Goal: Task Accomplishment & Management: Complete application form

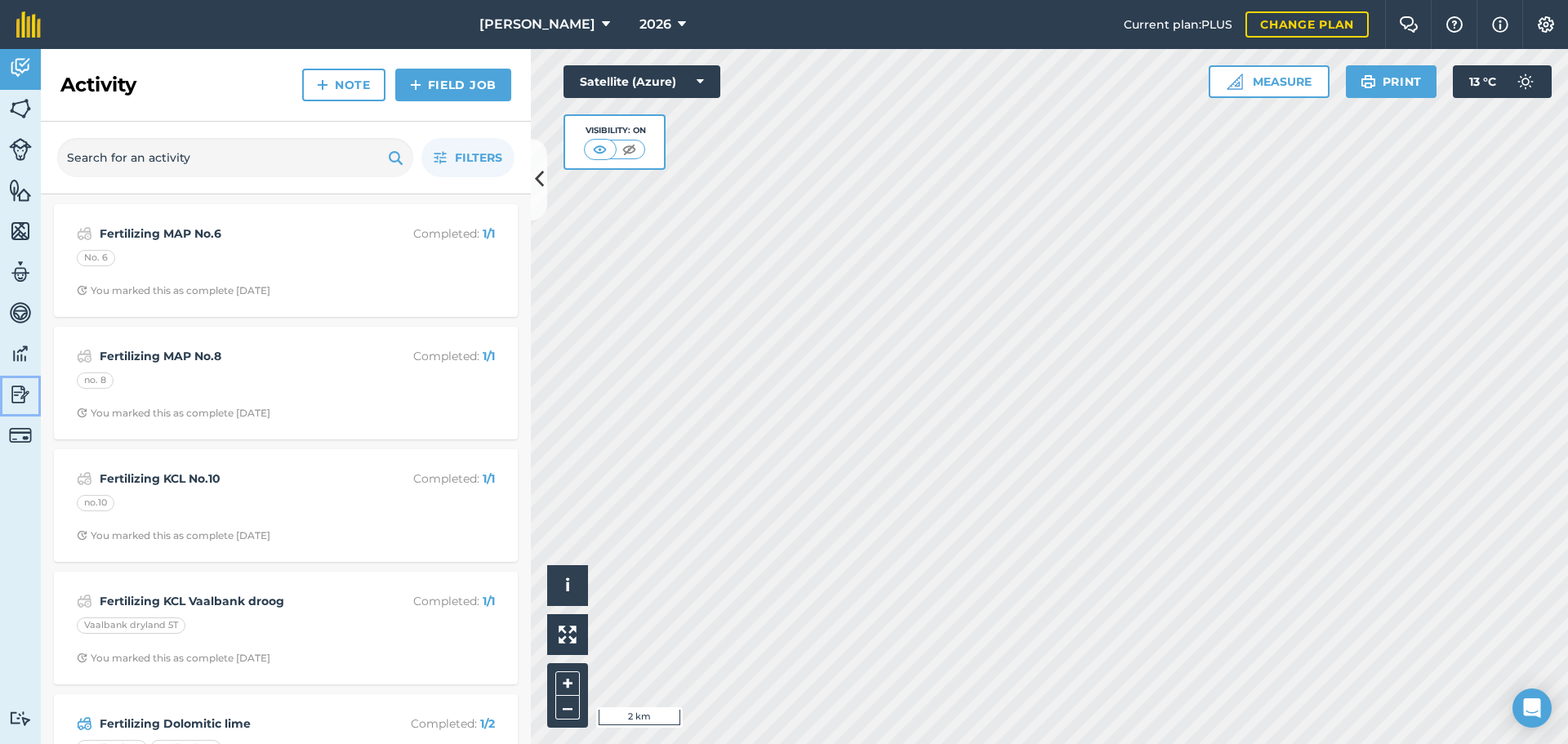
click at [26, 389] on img at bounding box center [20, 395] width 23 height 25
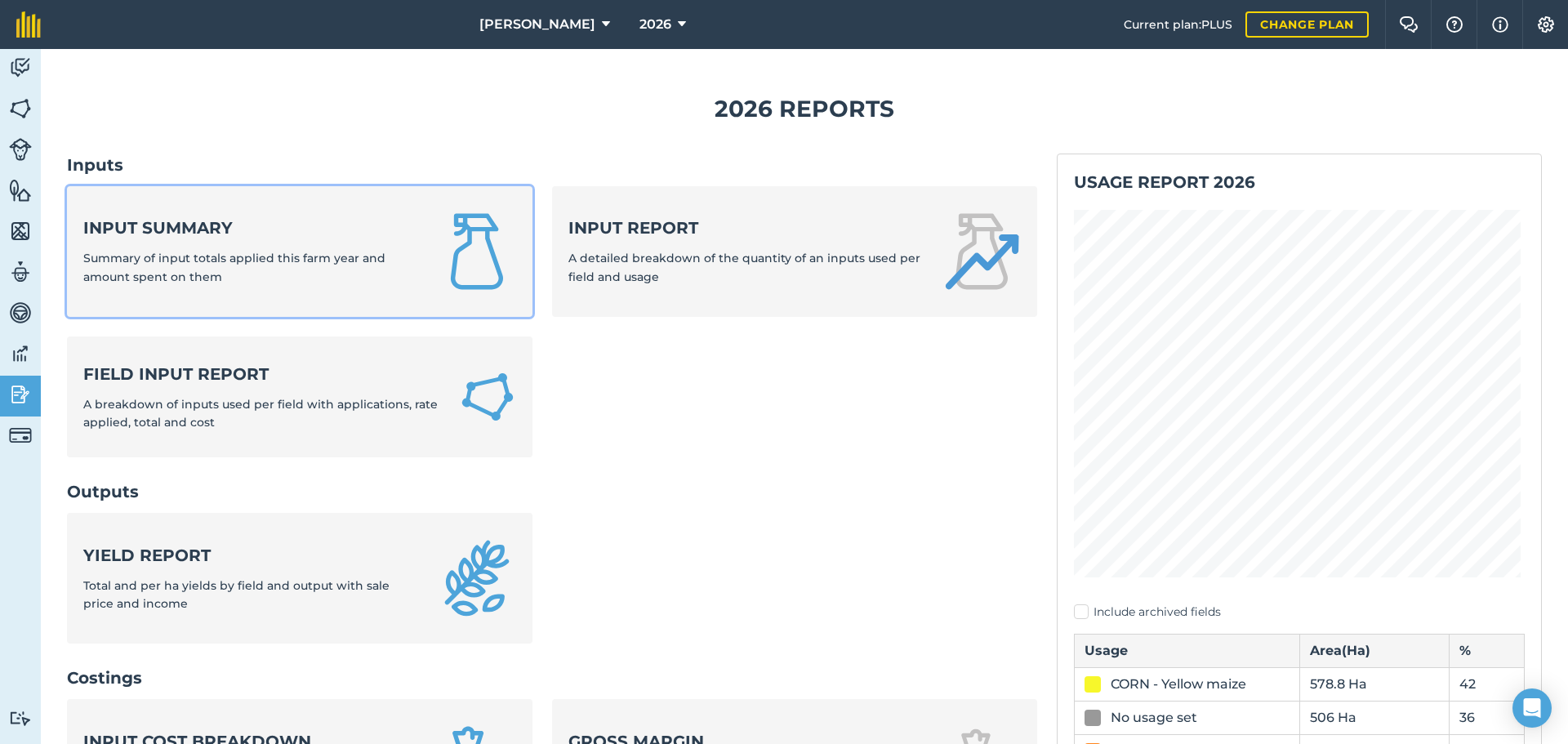
click at [155, 235] on strong "Input summary" at bounding box center [251, 228] width 335 height 23
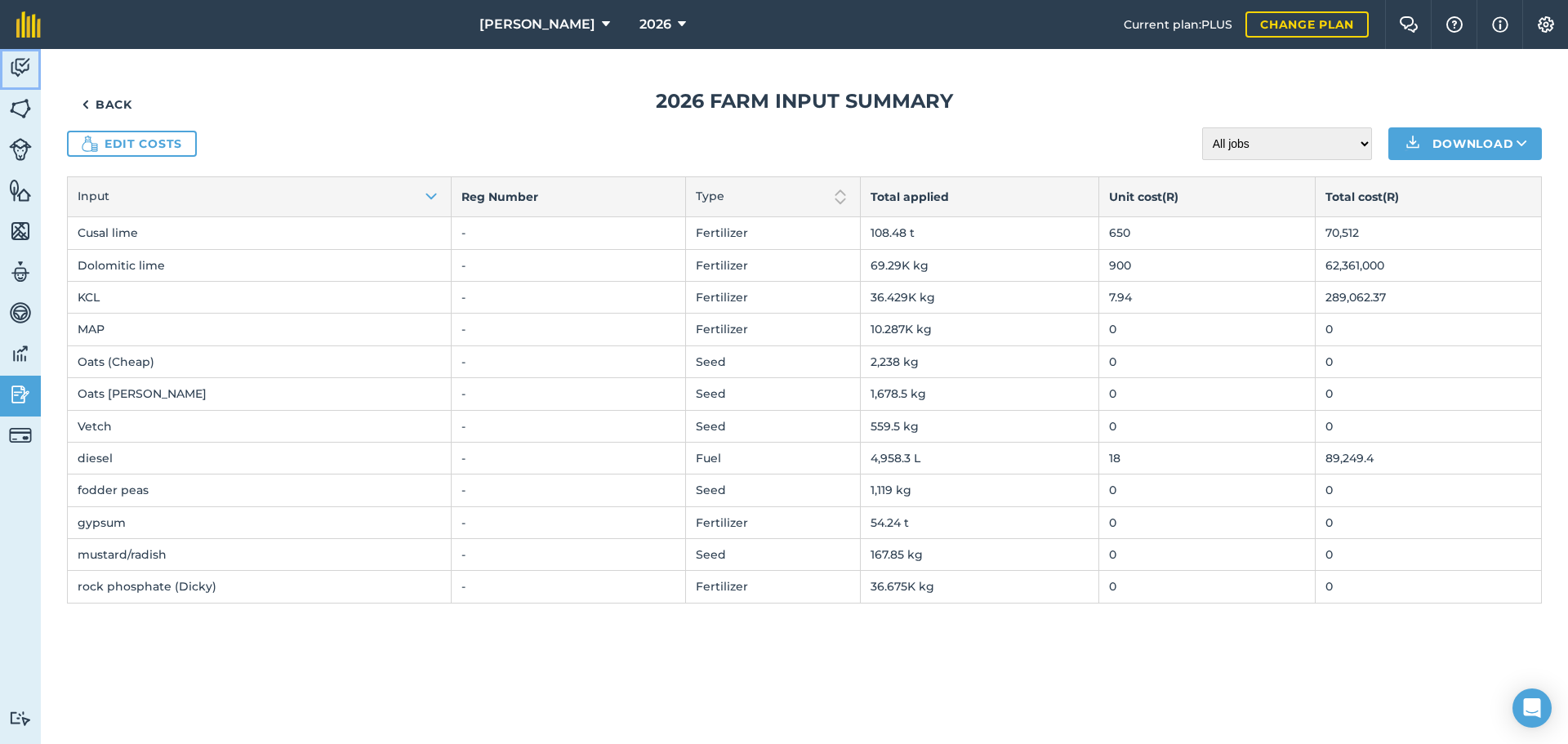
click at [23, 65] on img at bounding box center [20, 68] width 23 height 25
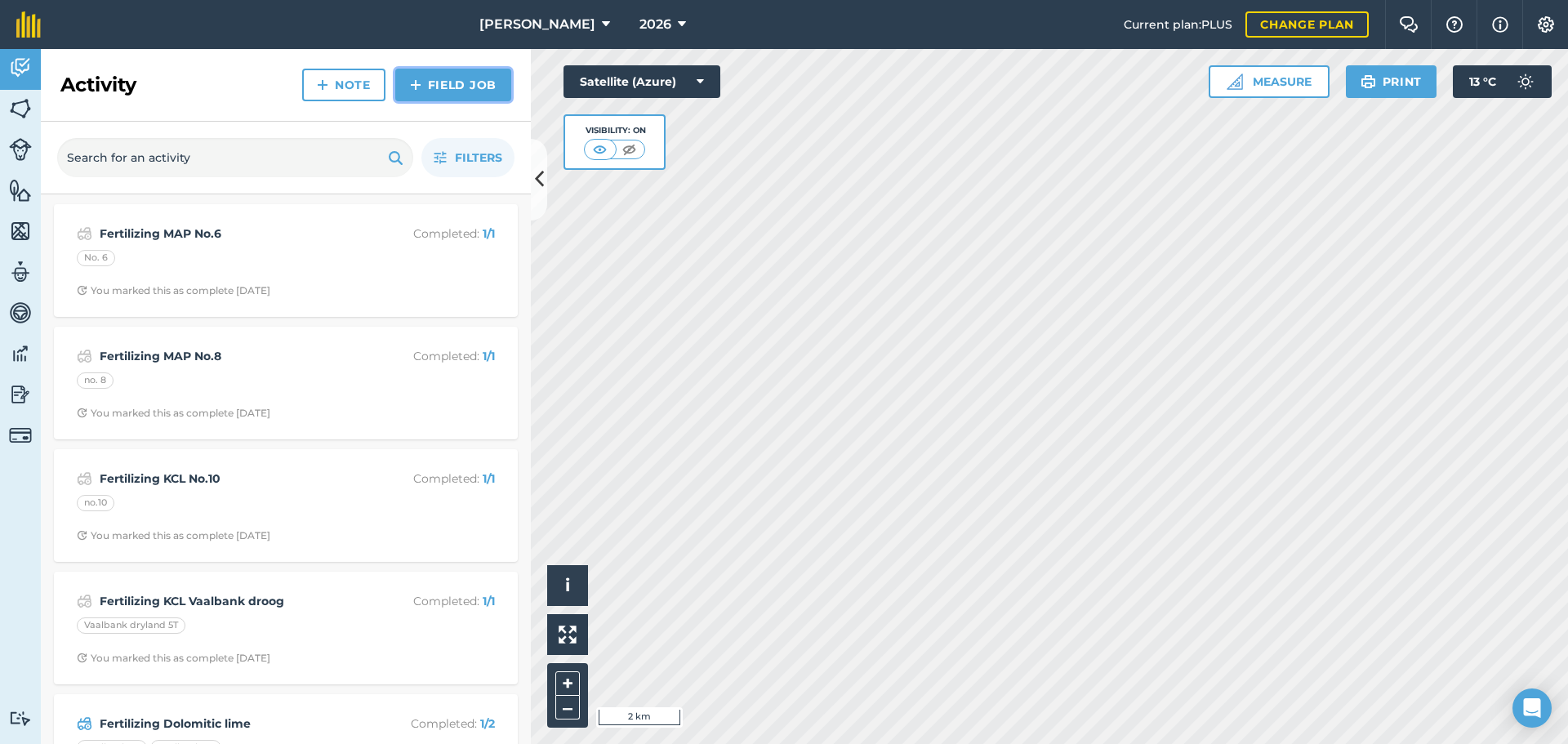
click at [466, 93] on link "Field Job" at bounding box center [453, 84] width 116 height 32
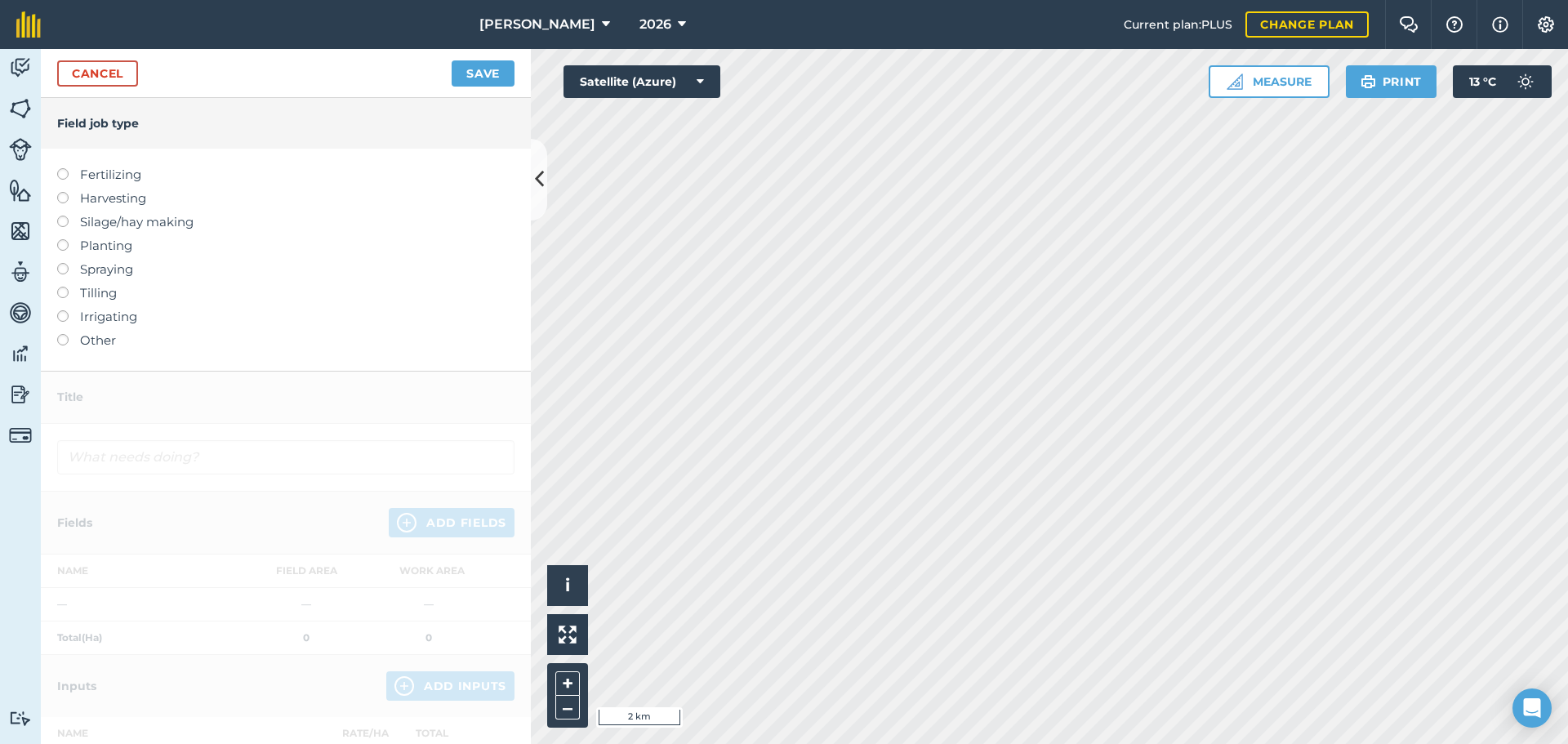
click at [103, 274] on label "Spraying" at bounding box center [286, 270] width 457 height 20
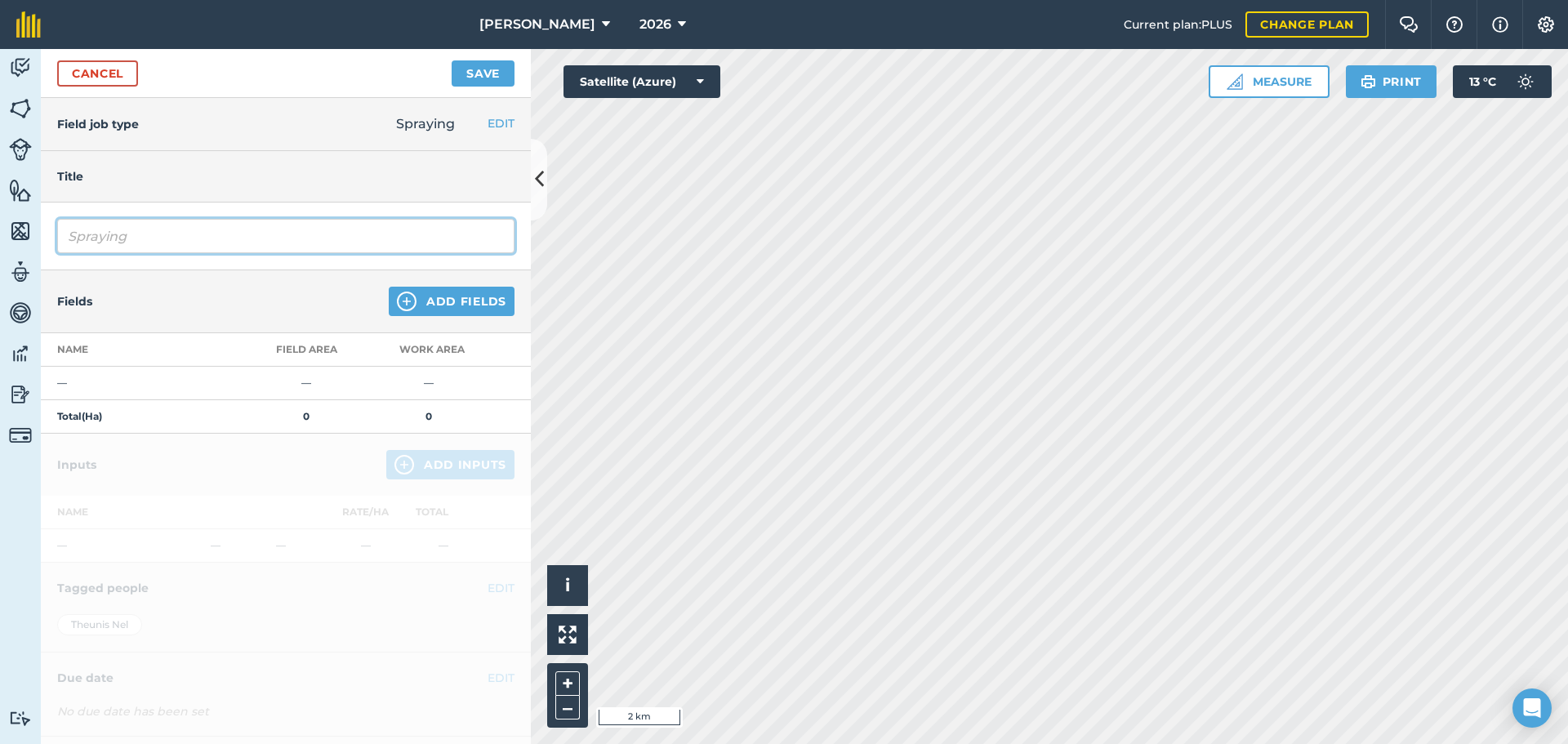
click at [215, 242] on input "Spraying" at bounding box center [286, 236] width 457 height 34
type input "Spraying Burndown"
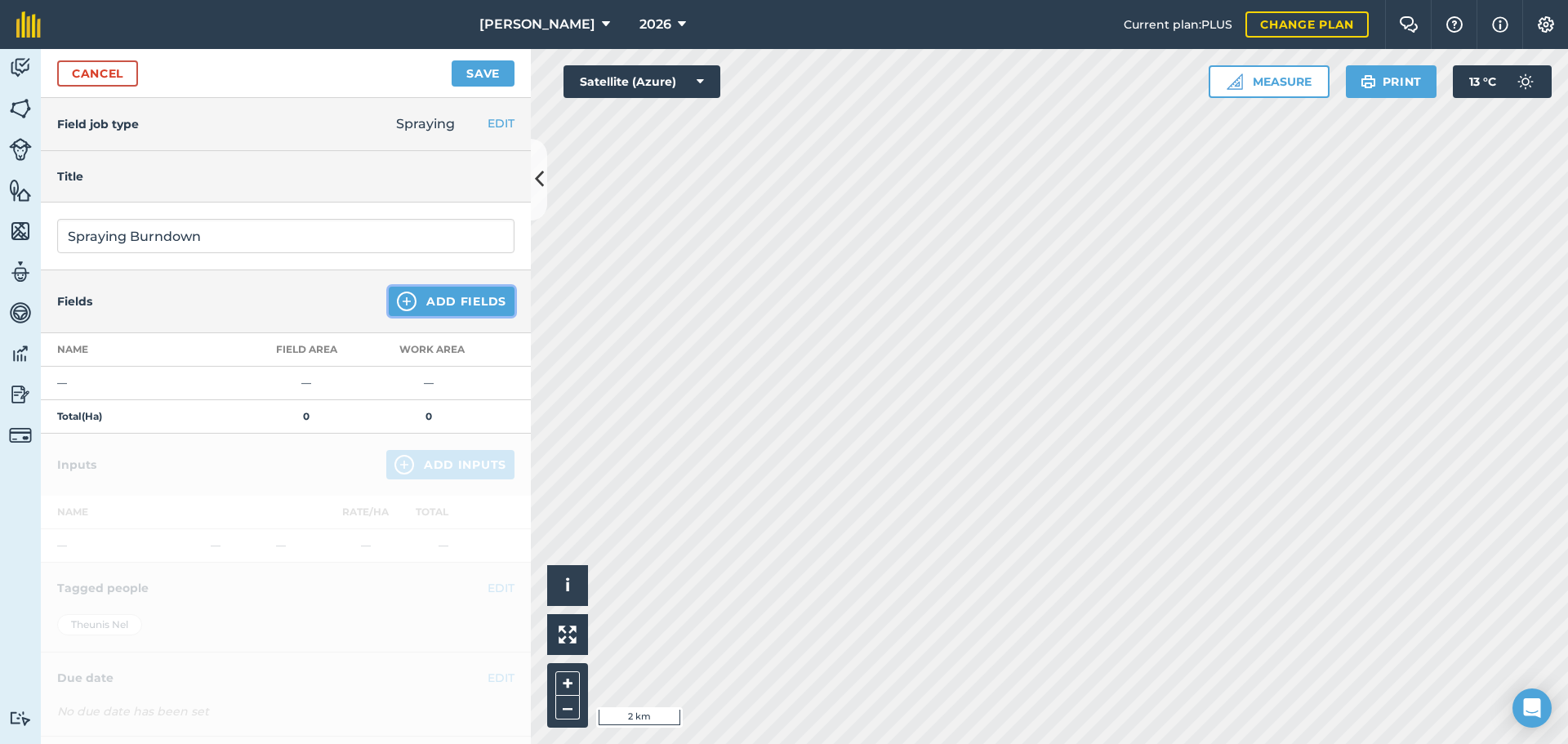
click at [442, 301] on button "Add Fields" at bounding box center [452, 301] width 126 height 29
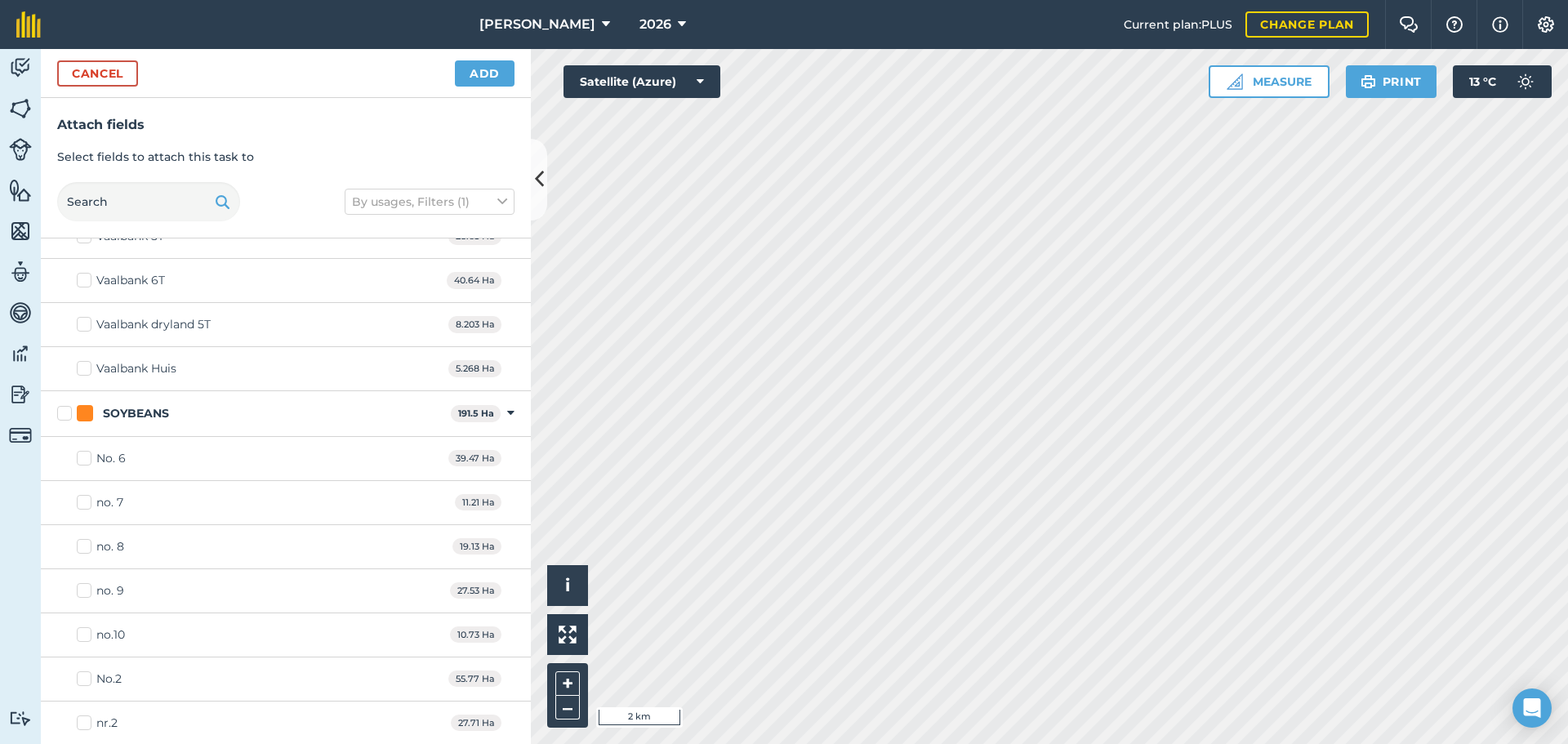
scroll to position [1969, 0]
click at [88, 504] on label "no. 7" at bounding box center [100, 501] width 47 height 17
click at [87, 503] on input "no. 7" at bounding box center [82, 497] width 10 height 10
checkbox input "true"
click at [87, 589] on label "no. 9" at bounding box center [101, 589] width 47 height 17
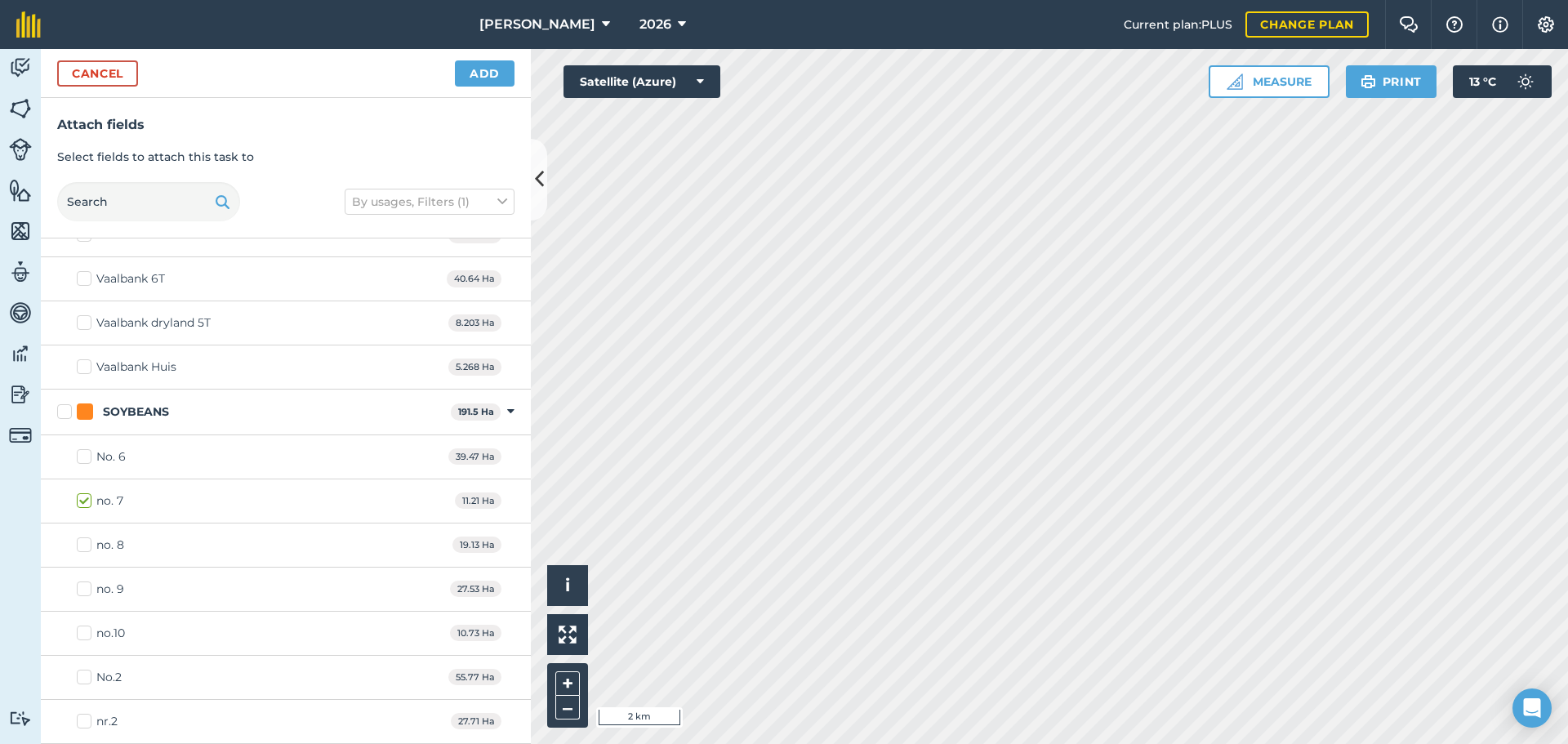
click at [87, 589] on input "no. 9" at bounding box center [82, 586] width 10 height 10
checkbox input "true"
click at [86, 632] on label "no.10" at bounding box center [101, 633] width 48 height 17
click at [86, 632] on input "no.10" at bounding box center [82, 629] width 10 height 10
checkbox input "true"
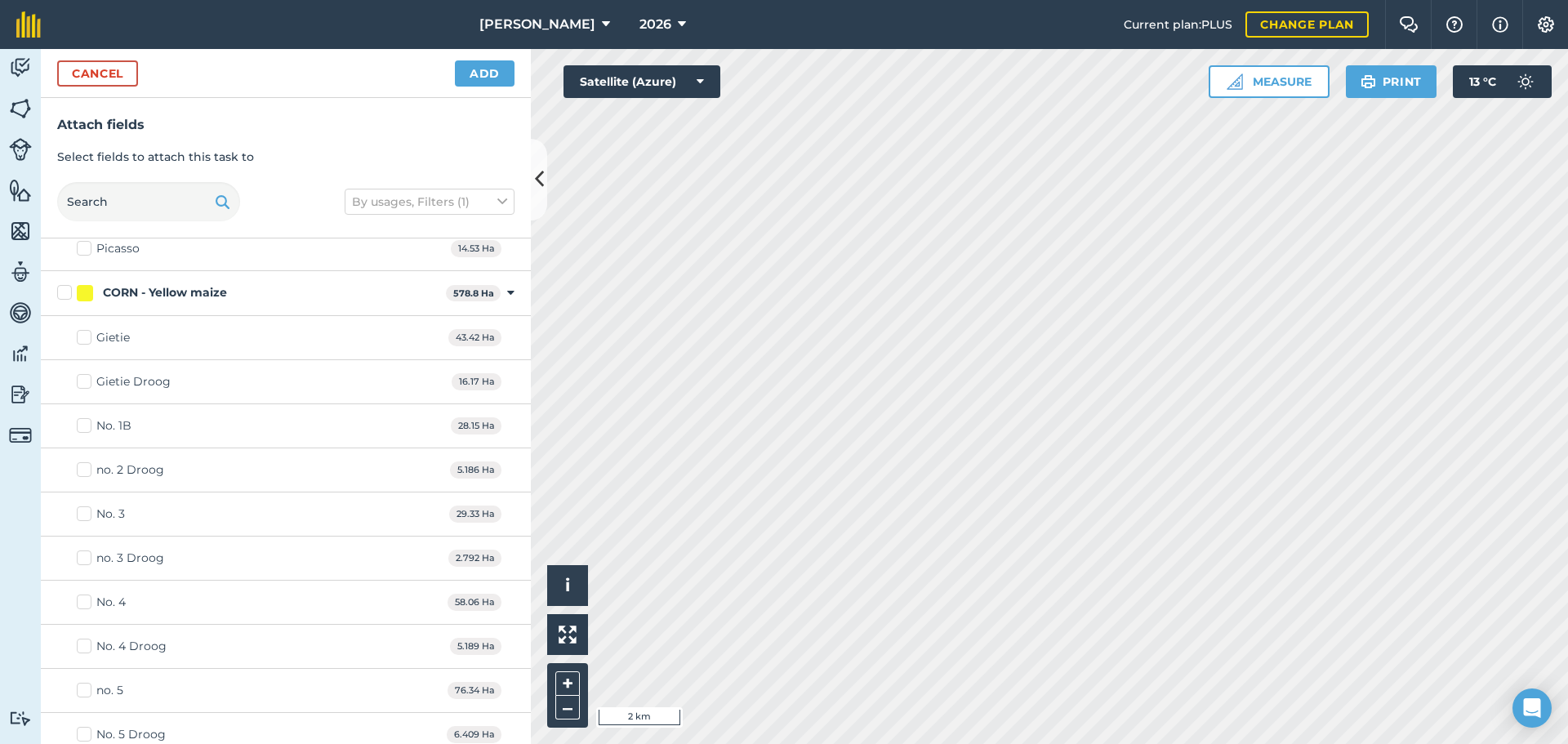
scroll to position [1070, 0]
click at [87, 514] on label "No. 3" at bounding box center [101, 515] width 48 height 17
click at [87, 514] on input "No. 3" at bounding box center [82, 512] width 10 height 10
checkbox input "true"
click at [84, 605] on label "No. 4" at bounding box center [102, 604] width 49 height 17
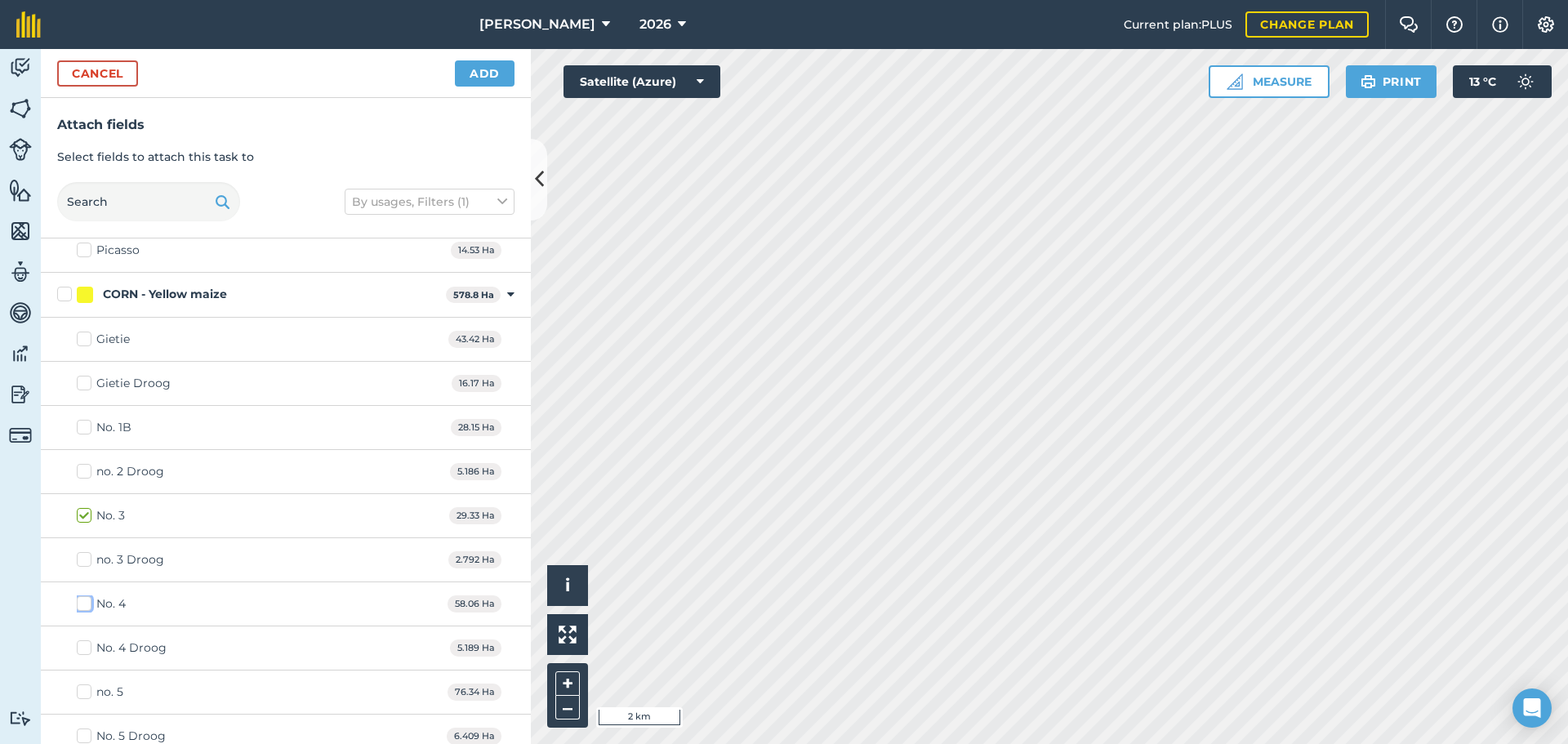
click at [84, 605] on input "No. 4" at bounding box center [82, 600] width 10 height 10
checkbox input "true"
click at [86, 694] on label "no. 5" at bounding box center [100, 692] width 47 height 17
click at [86, 694] on input "no. 5" at bounding box center [82, 688] width 10 height 10
checkbox input "true"
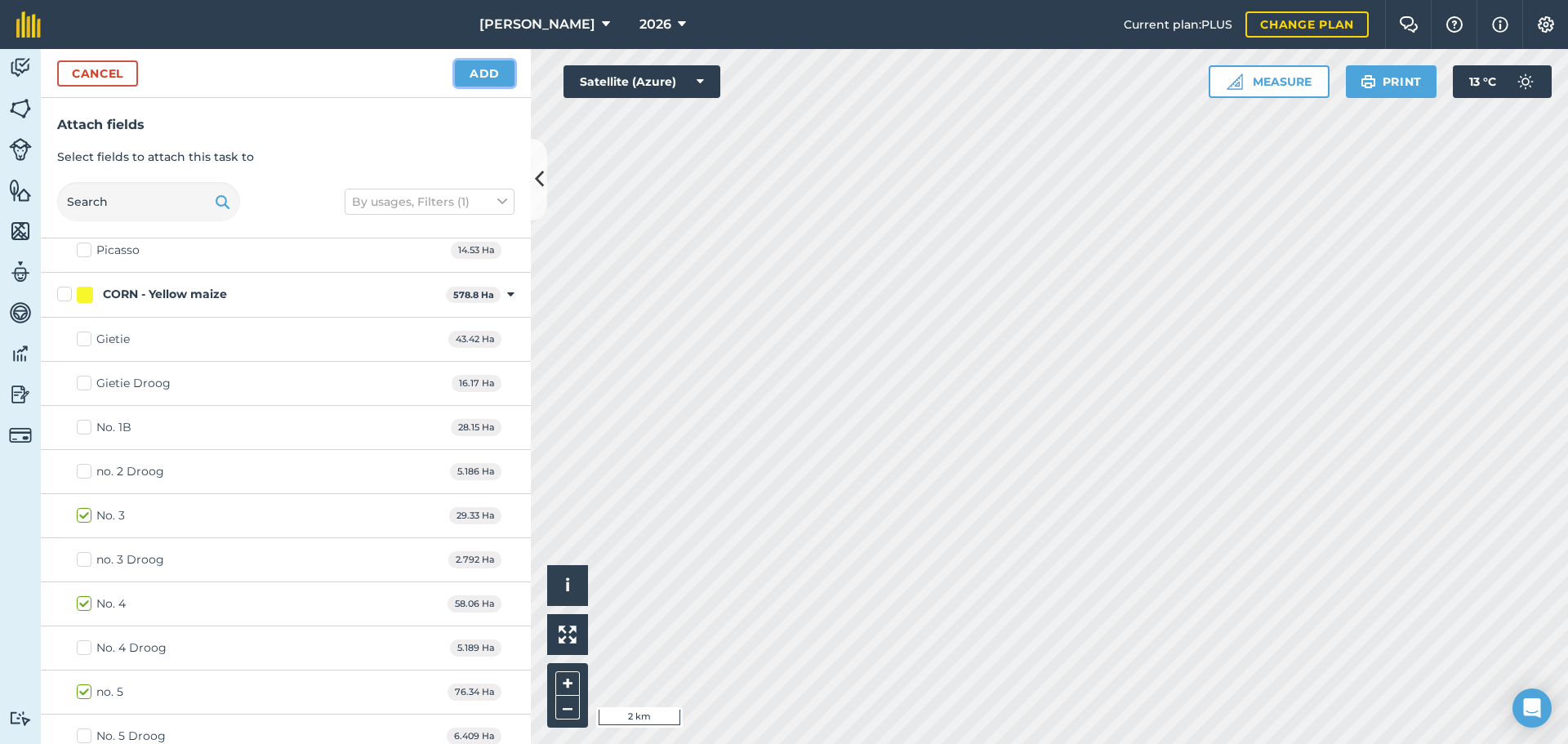
click at [496, 74] on button "Add" at bounding box center [484, 74] width 60 height 27
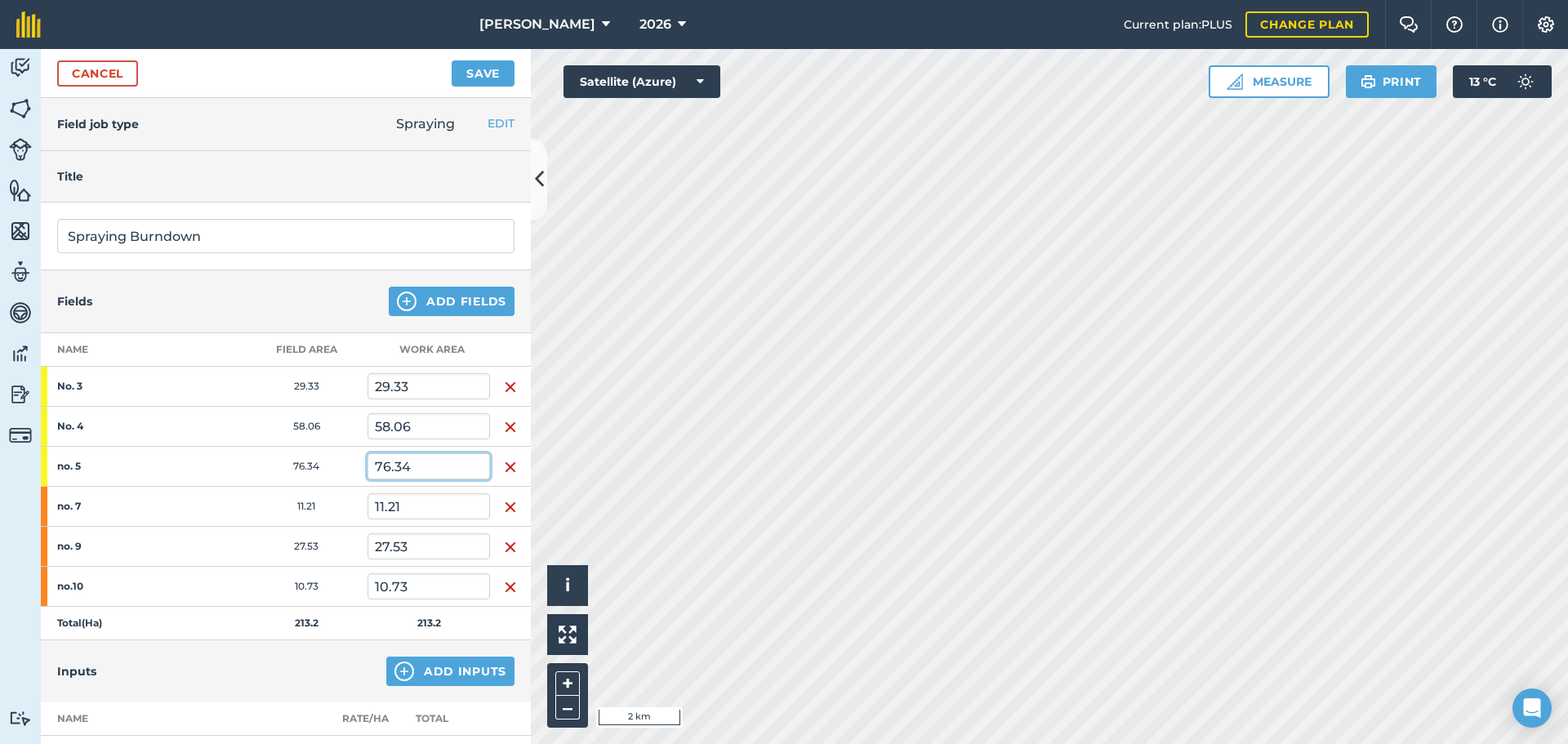
drag, startPoint x: 420, startPoint y: 464, endPoint x: 358, endPoint y: 468, distance: 62.1
click at [358, 468] on tr "no. 5 76.34 76.34" at bounding box center [286, 467] width 490 height 40
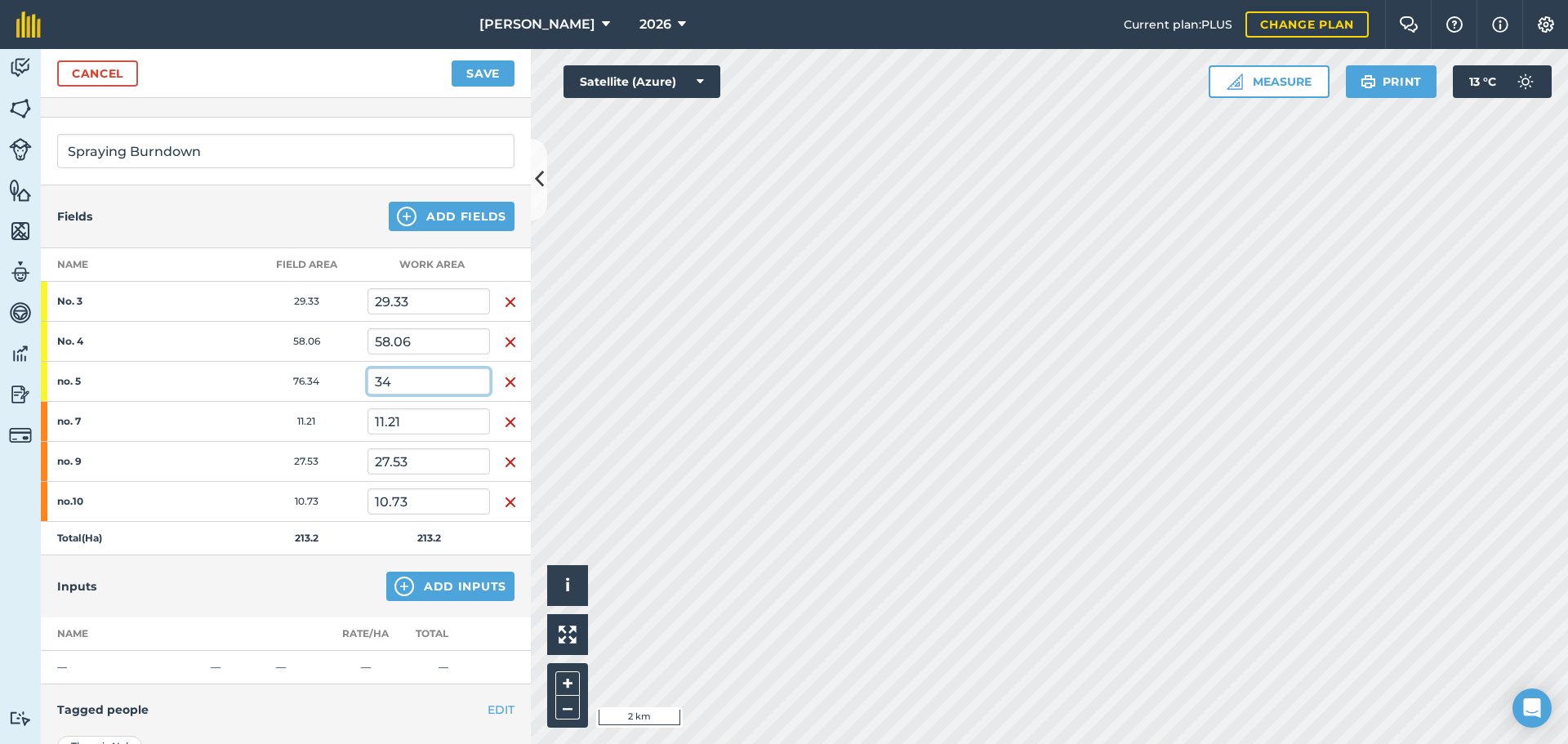
scroll to position [245, 0]
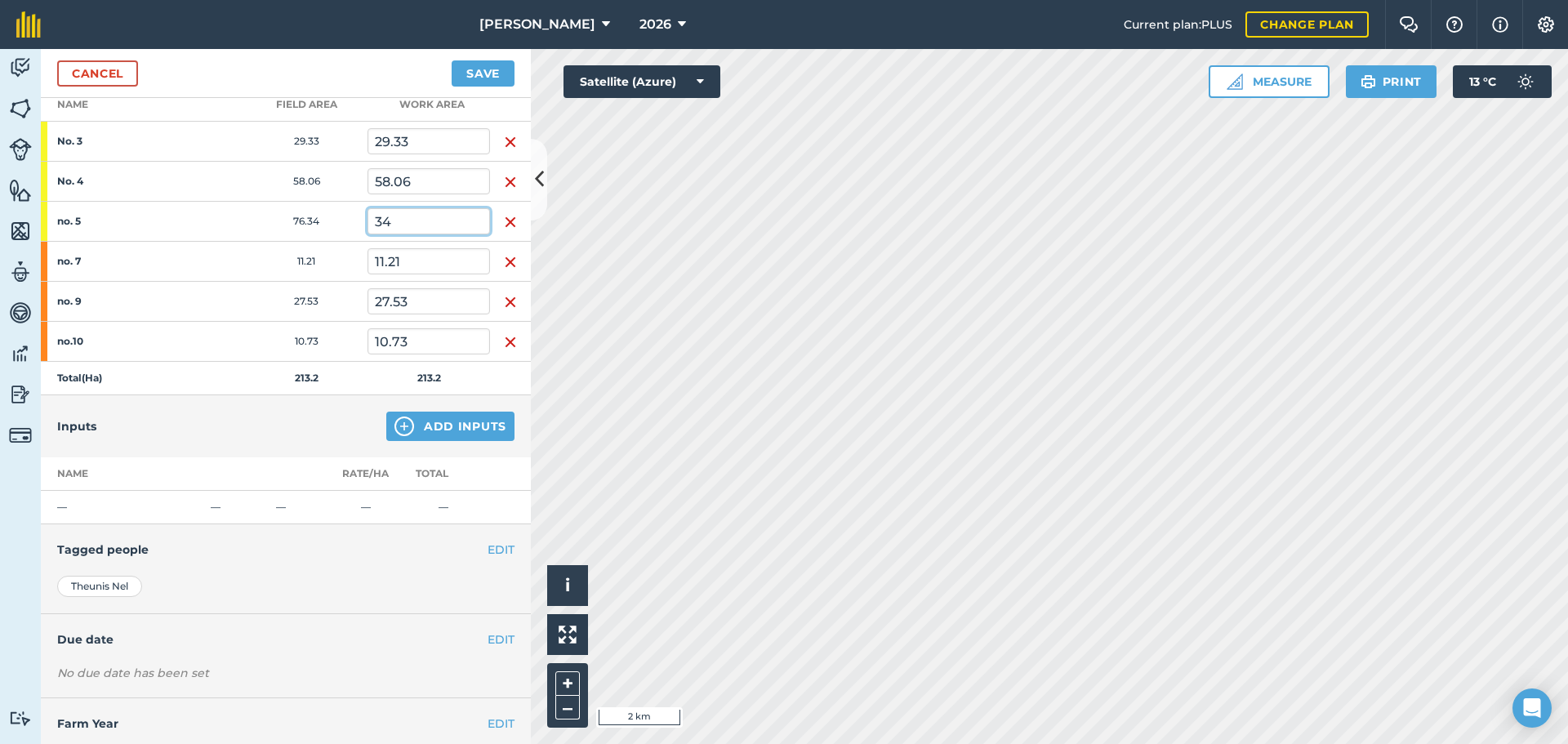
type input "34"
click at [426, 427] on button "Add Inputs" at bounding box center [450, 426] width 128 height 29
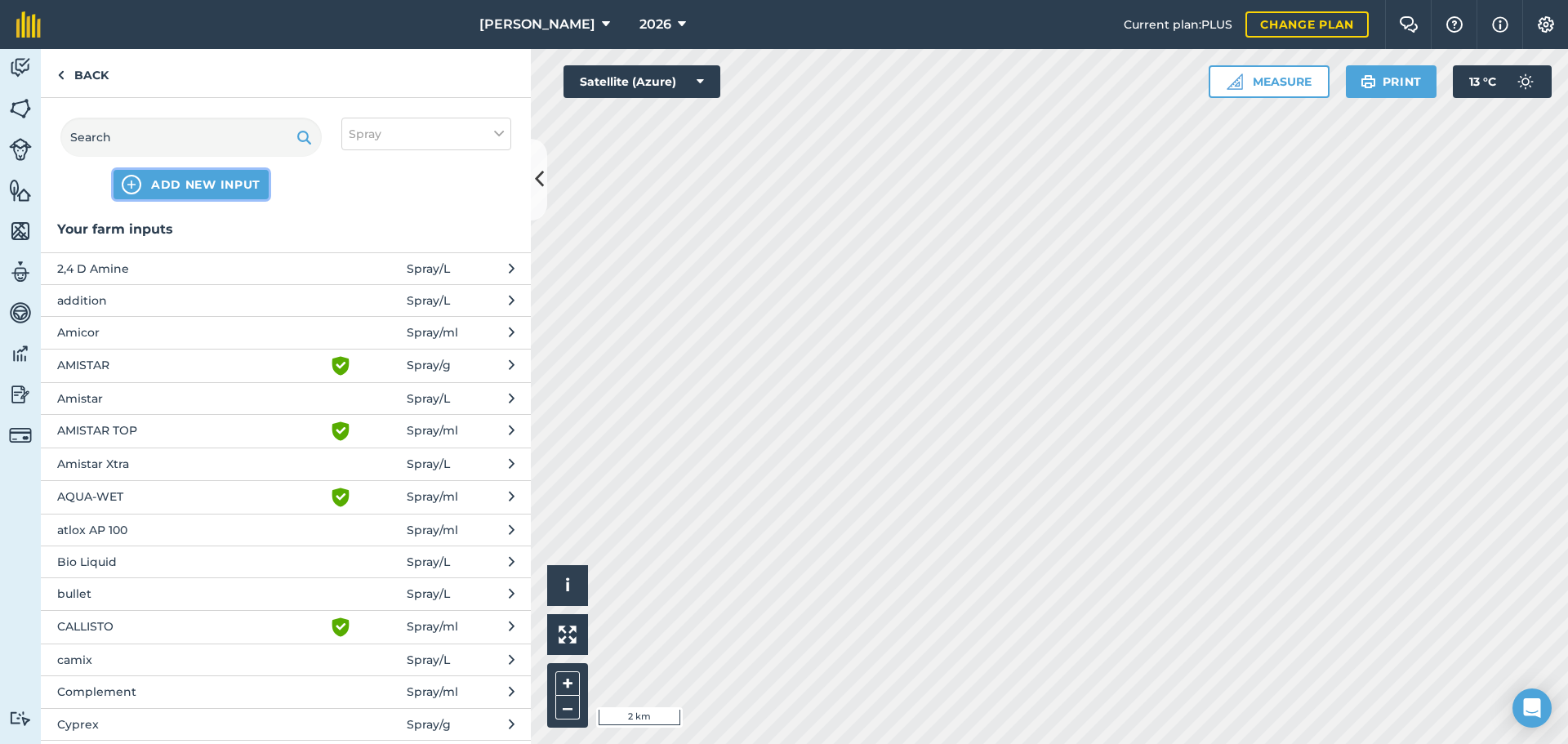
click at [196, 190] on span "ADD NEW INPUT" at bounding box center [205, 184] width 109 height 16
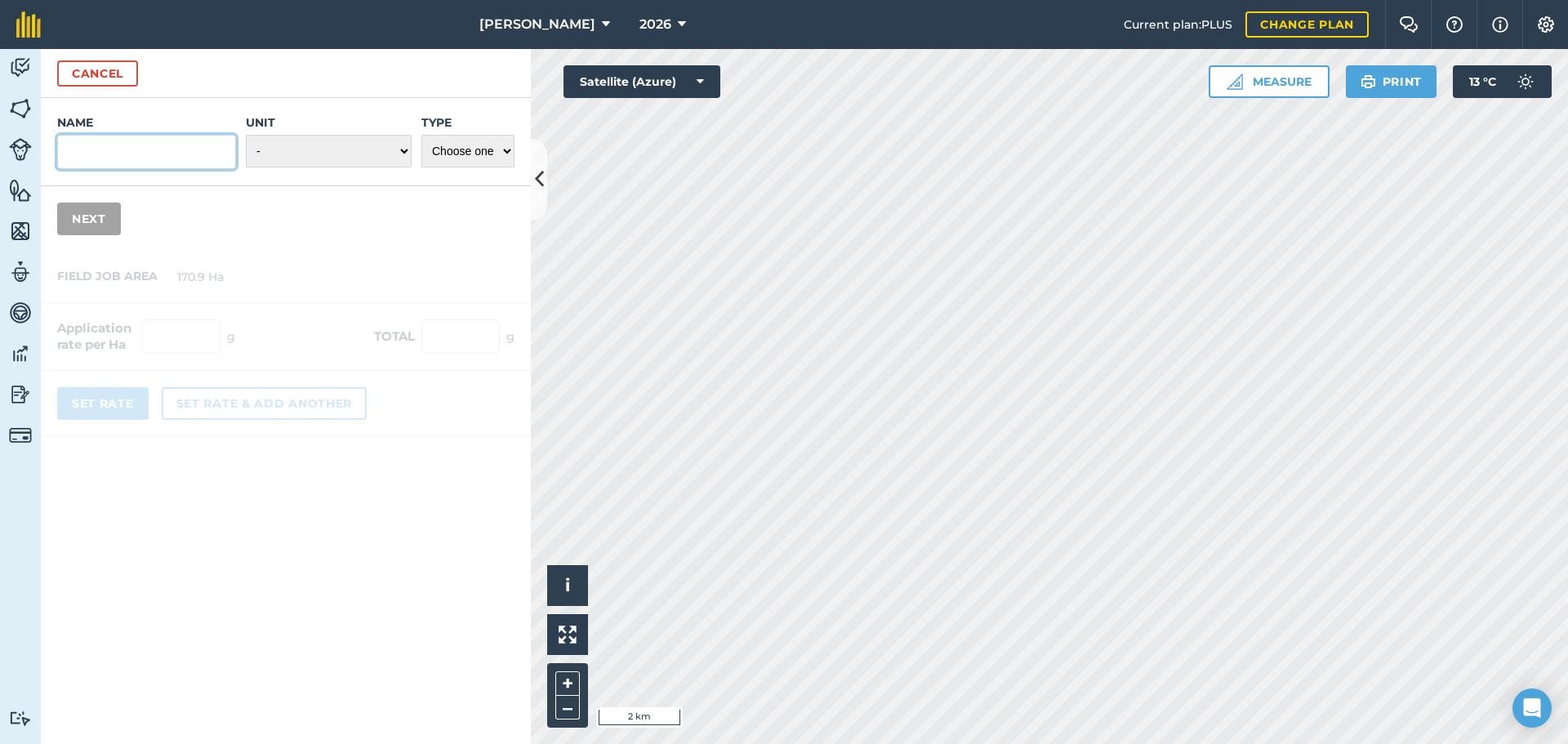
click at [163, 158] on input "Name" at bounding box center [146, 152] width 178 height 34
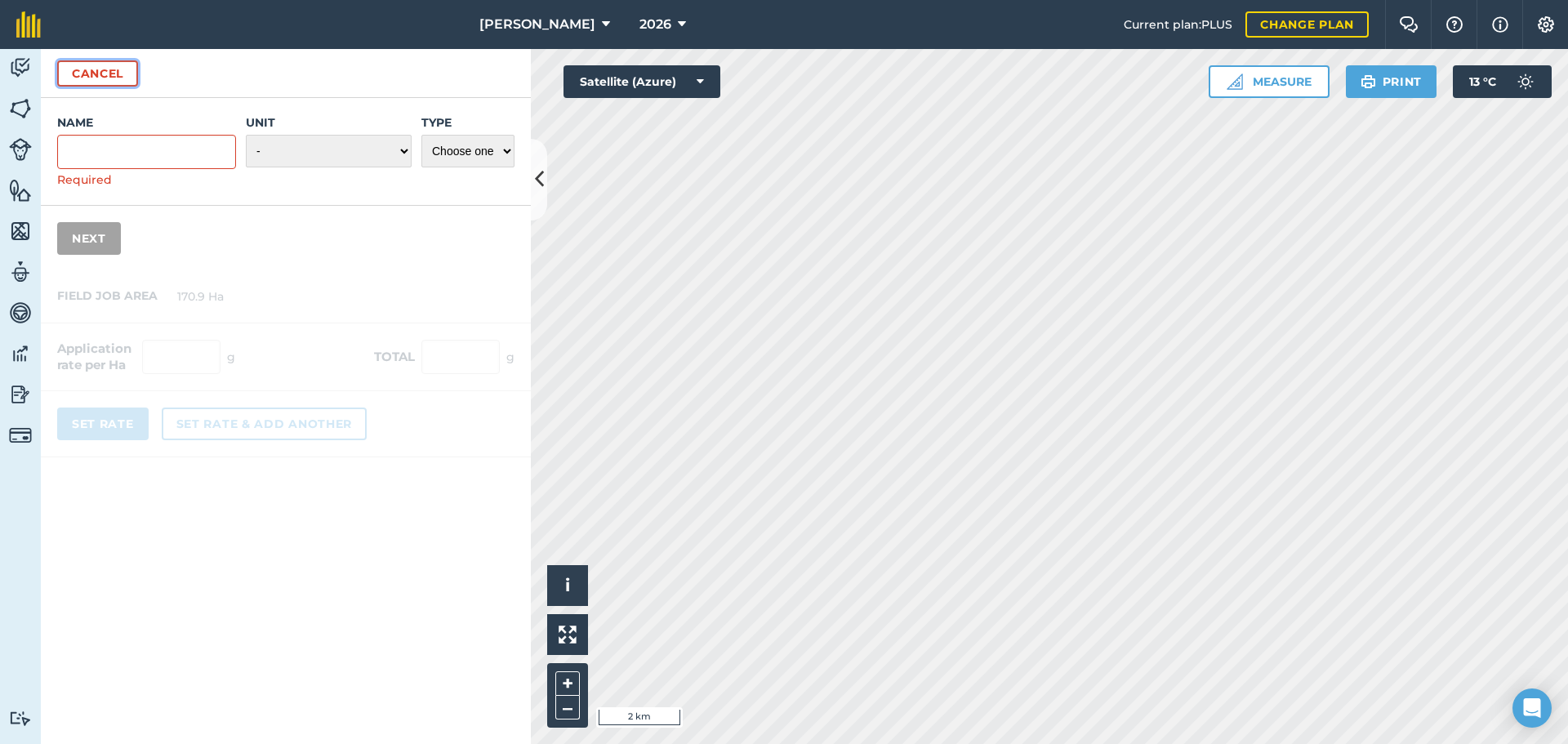
click at [102, 69] on button "Cancel" at bounding box center [97, 74] width 81 height 27
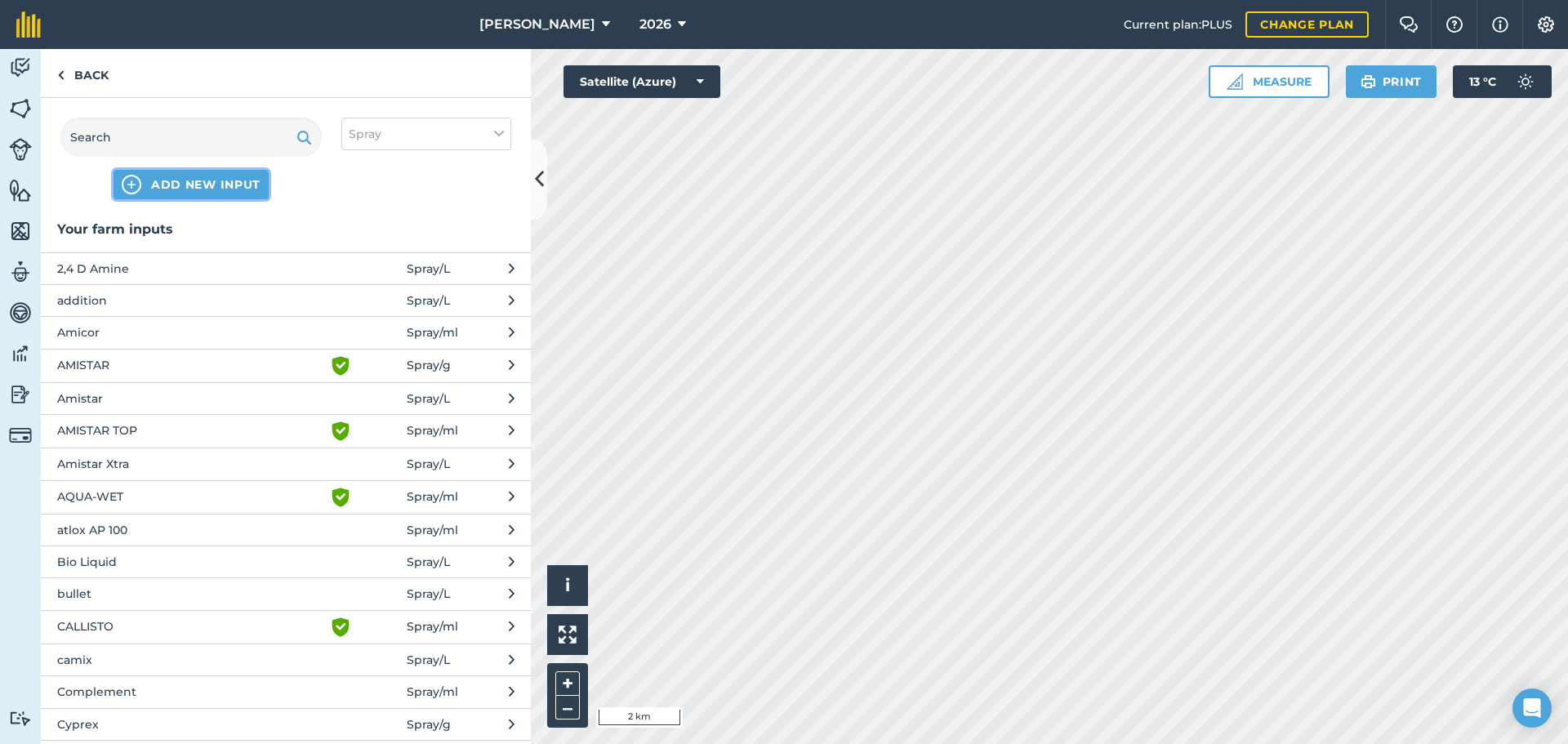
click at [193, 180] on span "ADD NEW INPUT" at bounding box center [205, 184] width 109 height 16
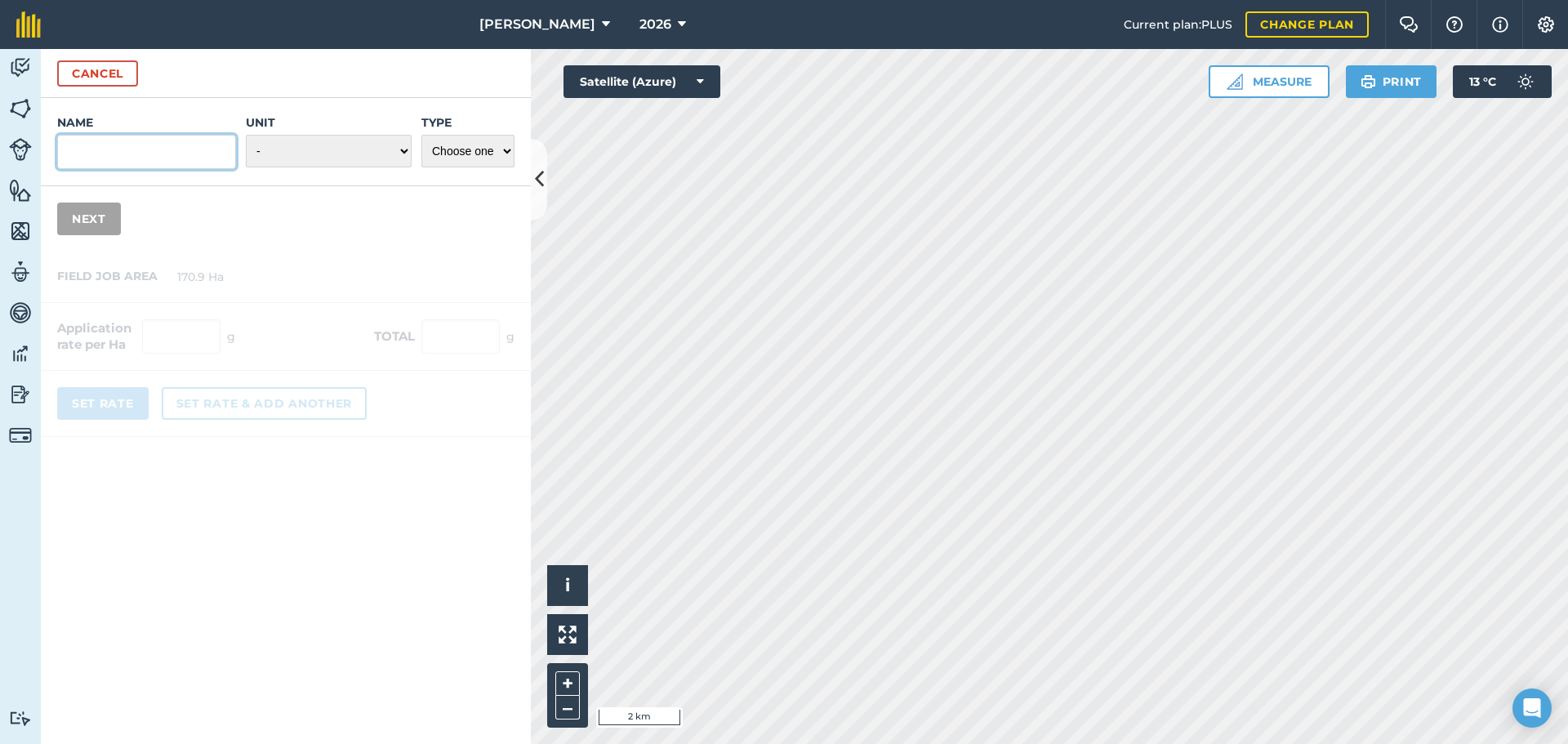
click at [177, 156] on input "Name" at bounding box center [146, 152] width 178 height 34
type input "Rimon Fast 100SC"
click at [391, 155] on select "- Grams/g Kilograms/kg Metric tonnes/t Millilitres/ml Litres/L Ounces/oz Pounds…" at bounding box center [328, 151] width 166 height 32
select select "LITRES"
click at [246, 135] on select "- Grams/g Kilograms/kg Metric tonnes/t Millilitres/ml Litres/L Ounces/oz Pounds…" at bounding box center [328, 151] width 166 height 32
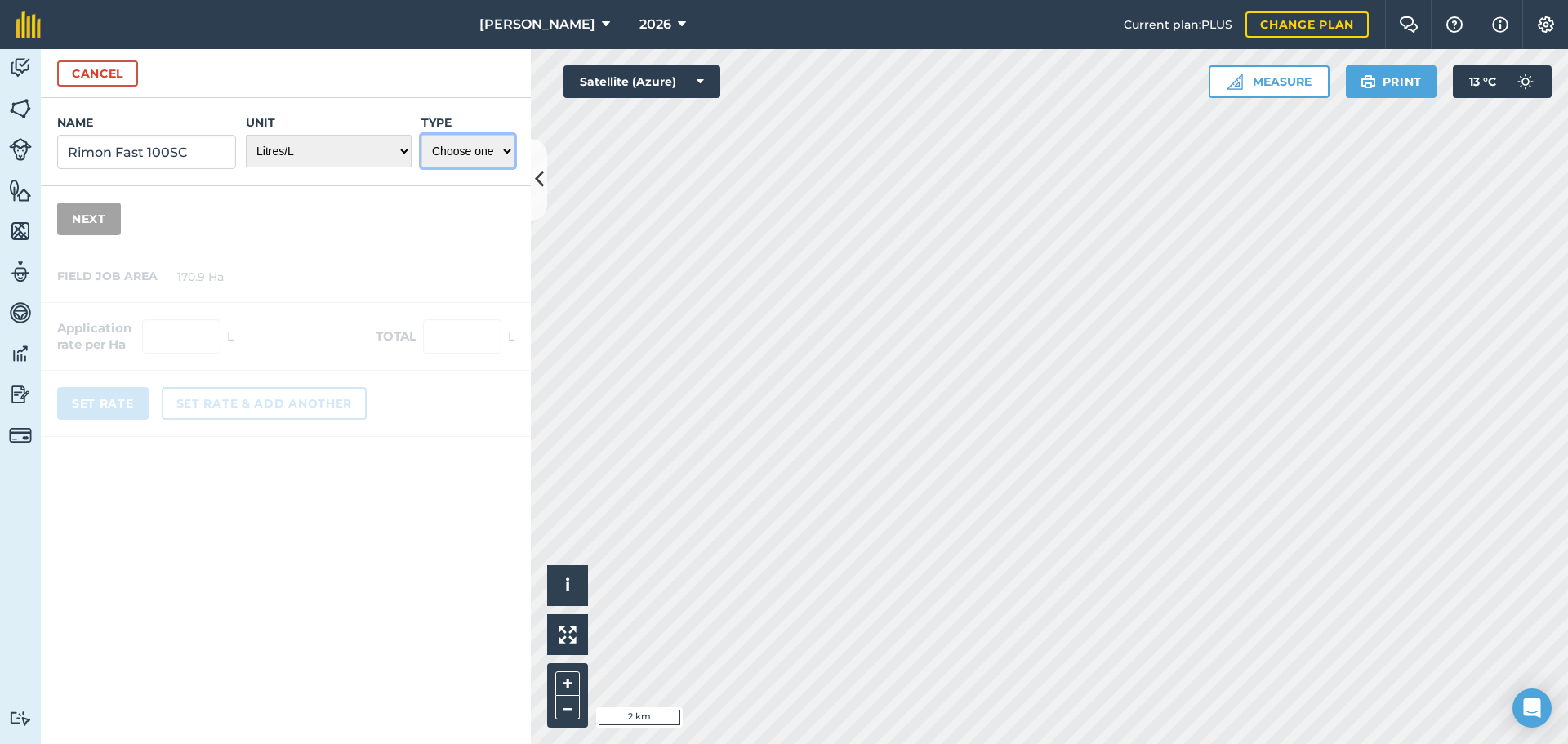
click at [457, 161] on select "Choose one Fertilizer Seed Spray Fuel Other" at bounding box center [468, 151] width 93 height 32
select select "SPRAY"
click at [421, 135] on select "Choose one Fertilizer Seed Spray Fuel Other" at bounding box center [468, 151] width 93 height 32
click at [94, 214] on button "Next" at bounding box center [88, 218] width 64 height 32
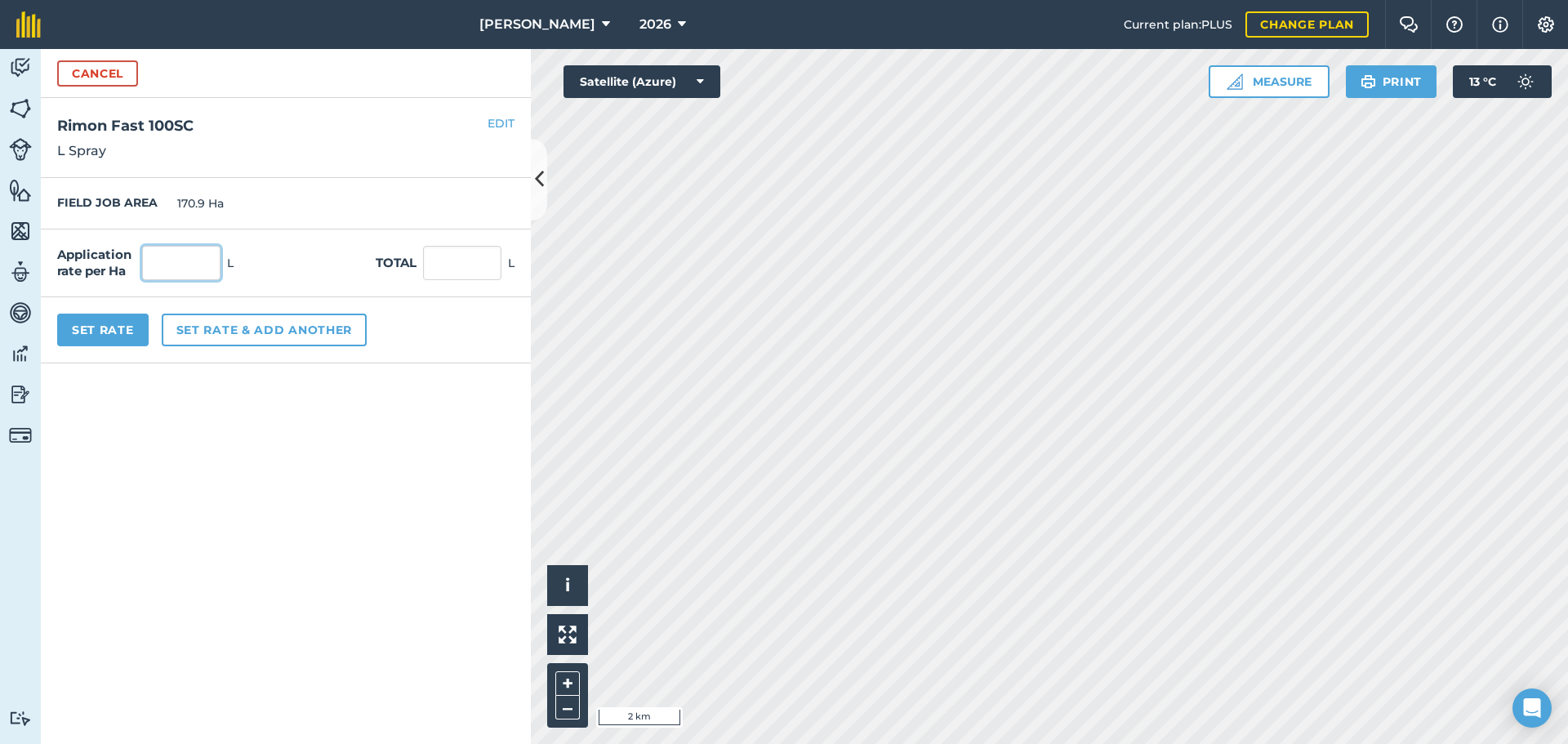
click at [184, 272] on input "text" at bounding box center [181, 263] width 79 height 34
type input "0.35"
type input "59.815"
click at [261, 336] on button "Set rate & add another" at bounding box center [264, 329] width 205 height 32
